Goal: Task Accomplishment & Management: Manage account settings

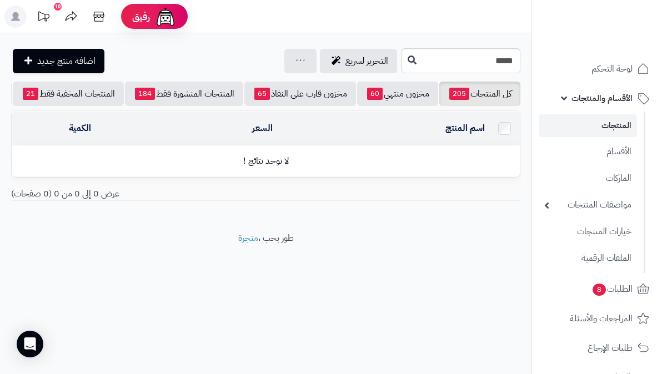
click at [624, 131] on link "المنتجات" at bounding box center [587, 125] width 98 height 23
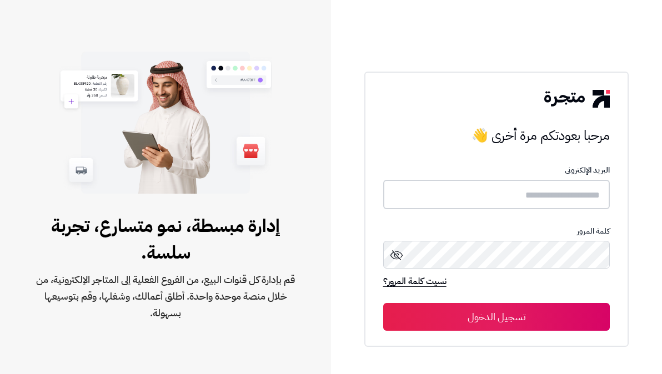
type input "**********"
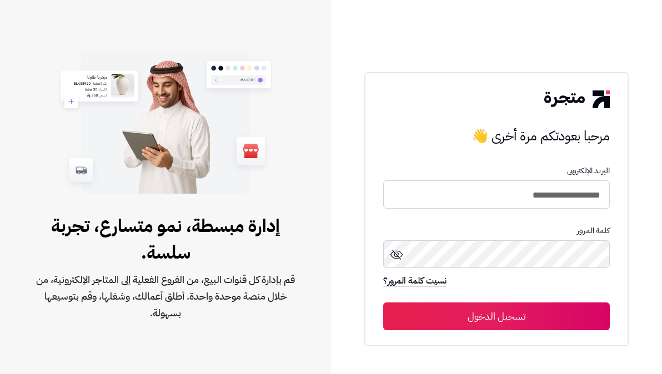
click at [547, 321] on button "تسجيل الدخول" at bounding box center [496, 317] width 227 height 28
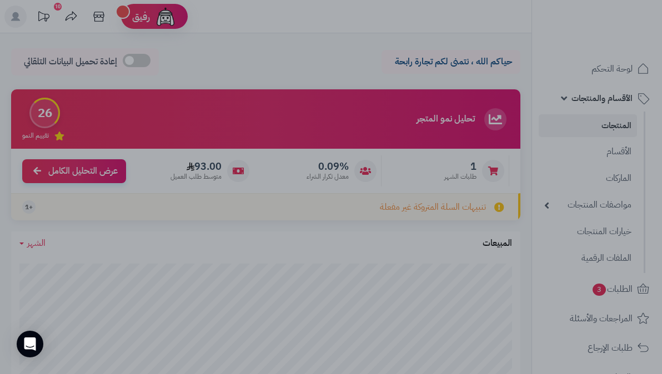
click at [601, 279] on div at bounding box center [331, 187] width 662 height 374
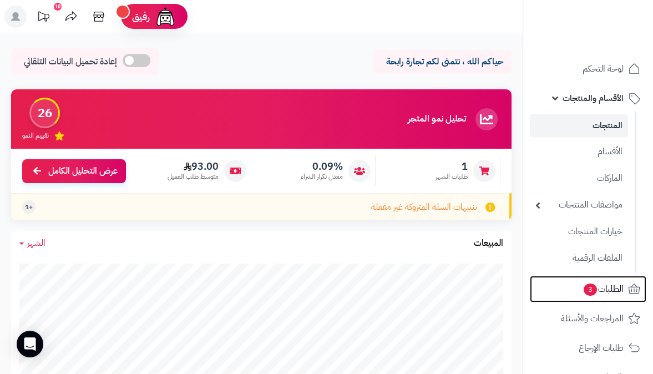
click at [601, 279] on link "الطلبات 3" at bounding box center [588, 289] width 117 height 27
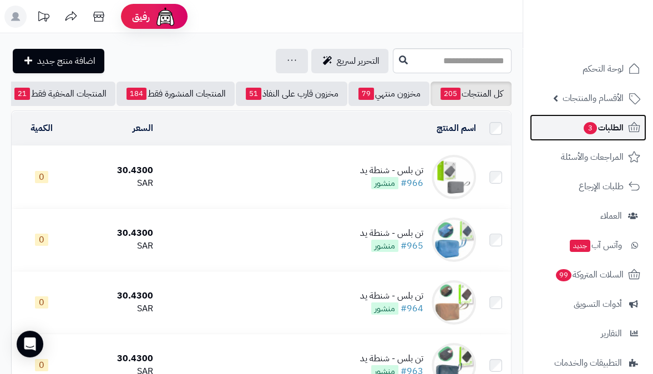
click at [593, 124] on span "3" at bounding box center [590, 128] width 13 height 12
